Goal: Check status: Check status

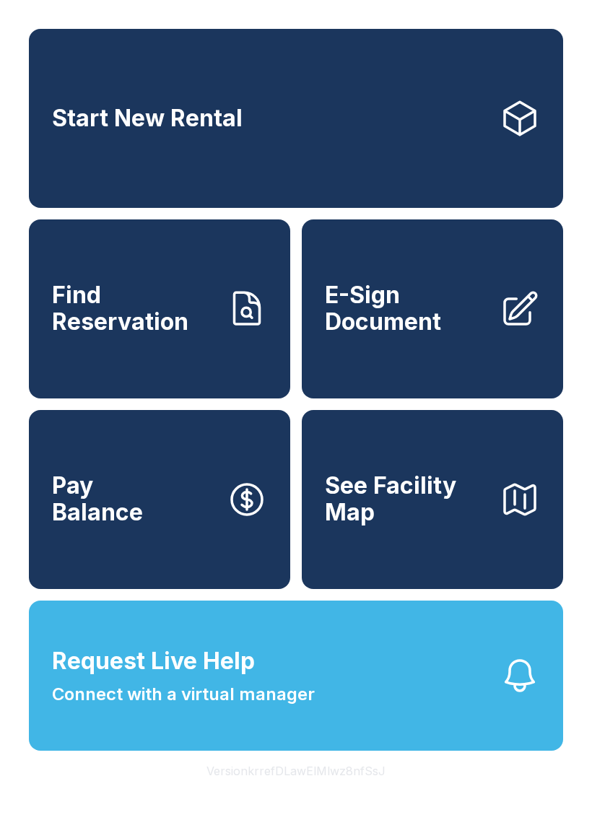
click at [178, 335] on span "Find Reservation" at bounding box center [133, 308] width 163 height 53
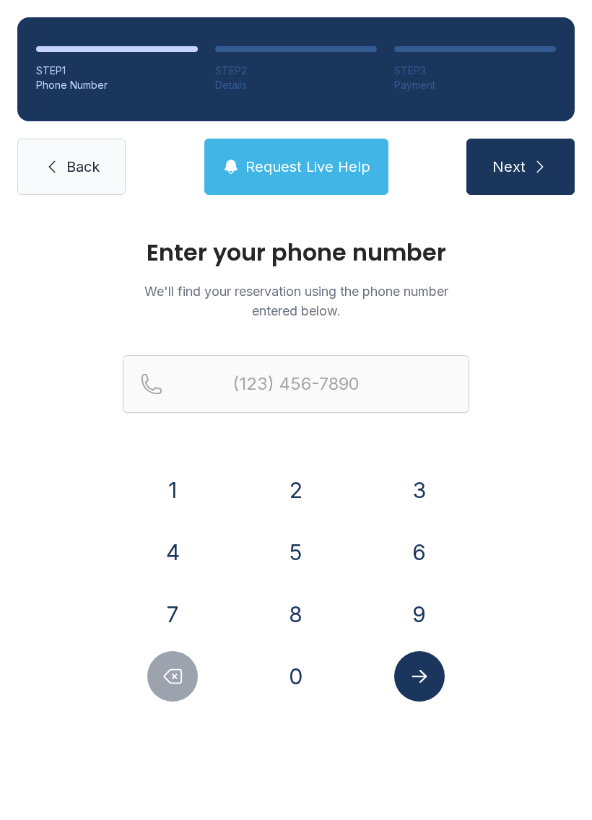
click at [177, 603] on button "7" at bounding box center [172, 614] width 51 height 51
click at [292, 672] on button "0" at bounding box center [296, 676] width 51 height 51
click at [198, 554] on button "4" at bounding box center [172, 552] width 51 height 51
click at [430, 539] on button "6" at bounding box center [419, 552] width 51 height 51
click at [309, 608] on button "8" at bounding box center [296, 614] width 51 height 51
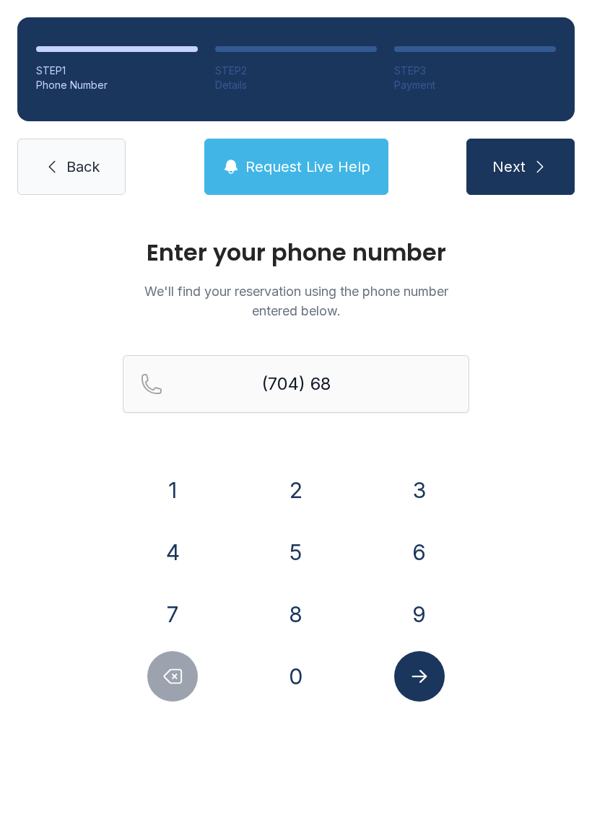
click at [192, 502] on button "1" at bounding box center [172, 490] width 51 height 51
click at [290, 496] on button "2" at bounding box center [296, 490] width 51 height 51
click at [276, 600] on button "8" at bounding box center [296, 614] width 51 height 51
click at [306, 662] on button "0" at bounding box center [296, 676] width 51 height 51
click at [279, 553] on button "5" at bounding box center [296, 552] width 51 height 51
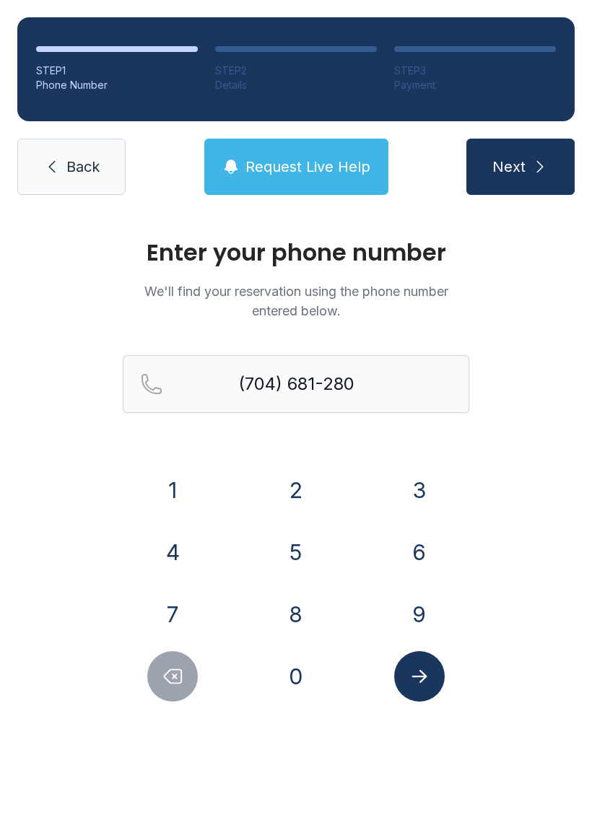
type input "[PHONE_NUMBER]"
click at [430, 669] on button "Submit lookup form" at bounding box center [419, 676] width 51 height 51
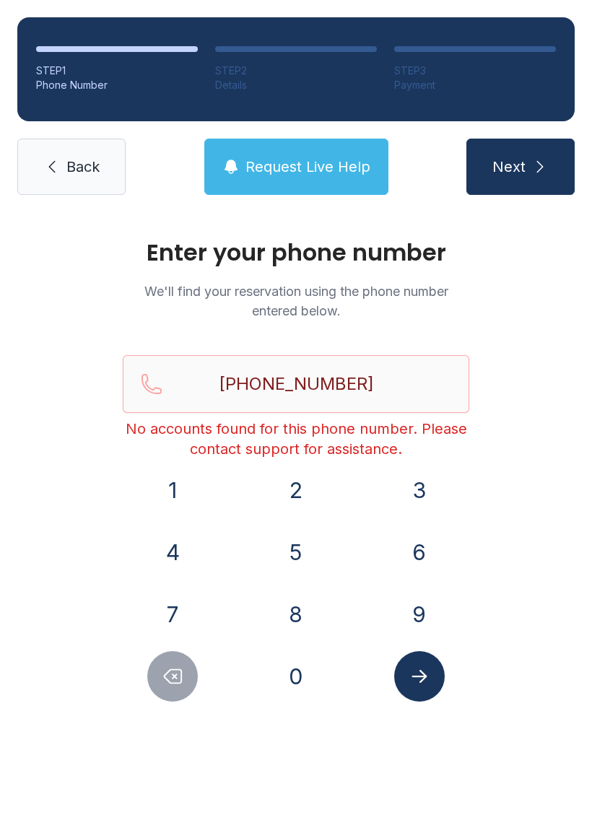
click at [430, 678] on button "Submit lookup form" at bounding box center [419, 676] width 51 height 51
click at [55, 181] on link "Back" at bounding box center [71, 167] width 108 height 56
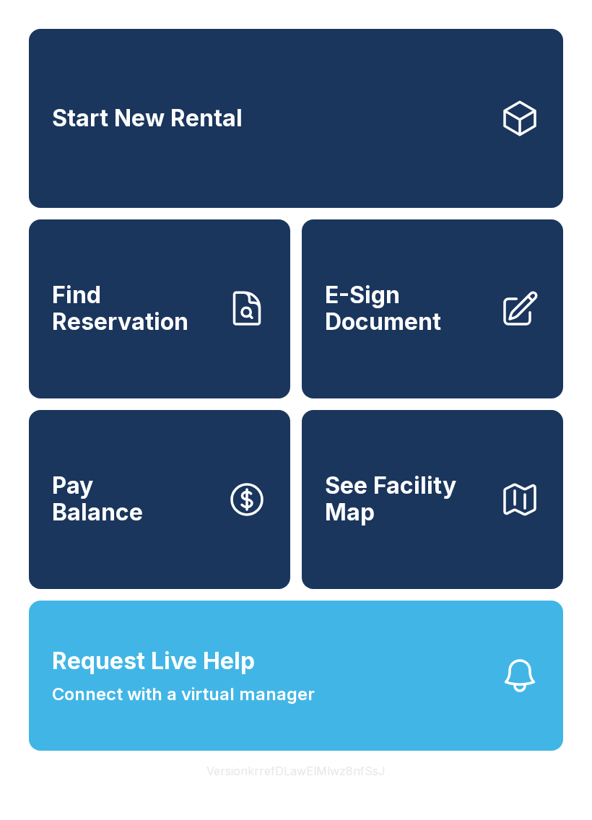
click at [348, 747] on button "Request Live Help Connect with a virtual manager" at bounding box center [296, 675] width 534 height 150
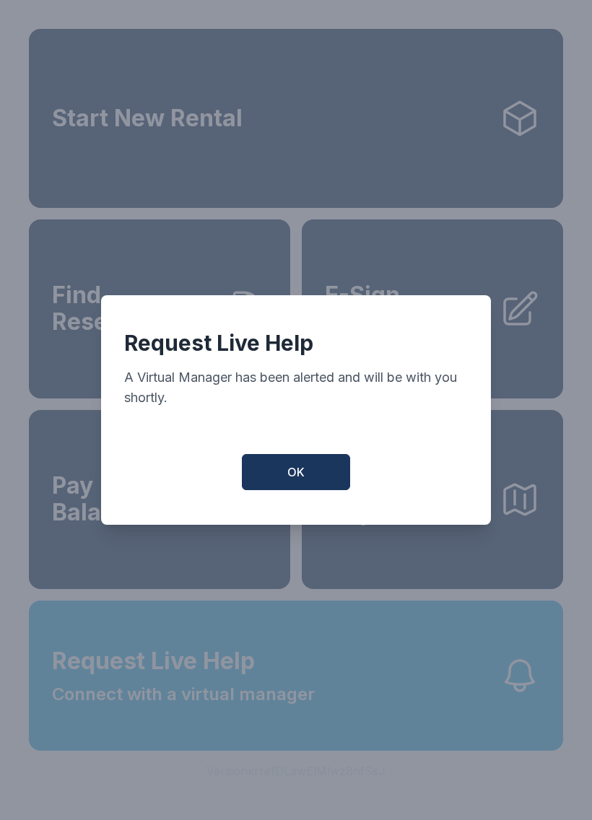
click at [286, 490] on button "OK" at bounding box center [296, 472] width 108 height 36
